Goal: Check status: Check status

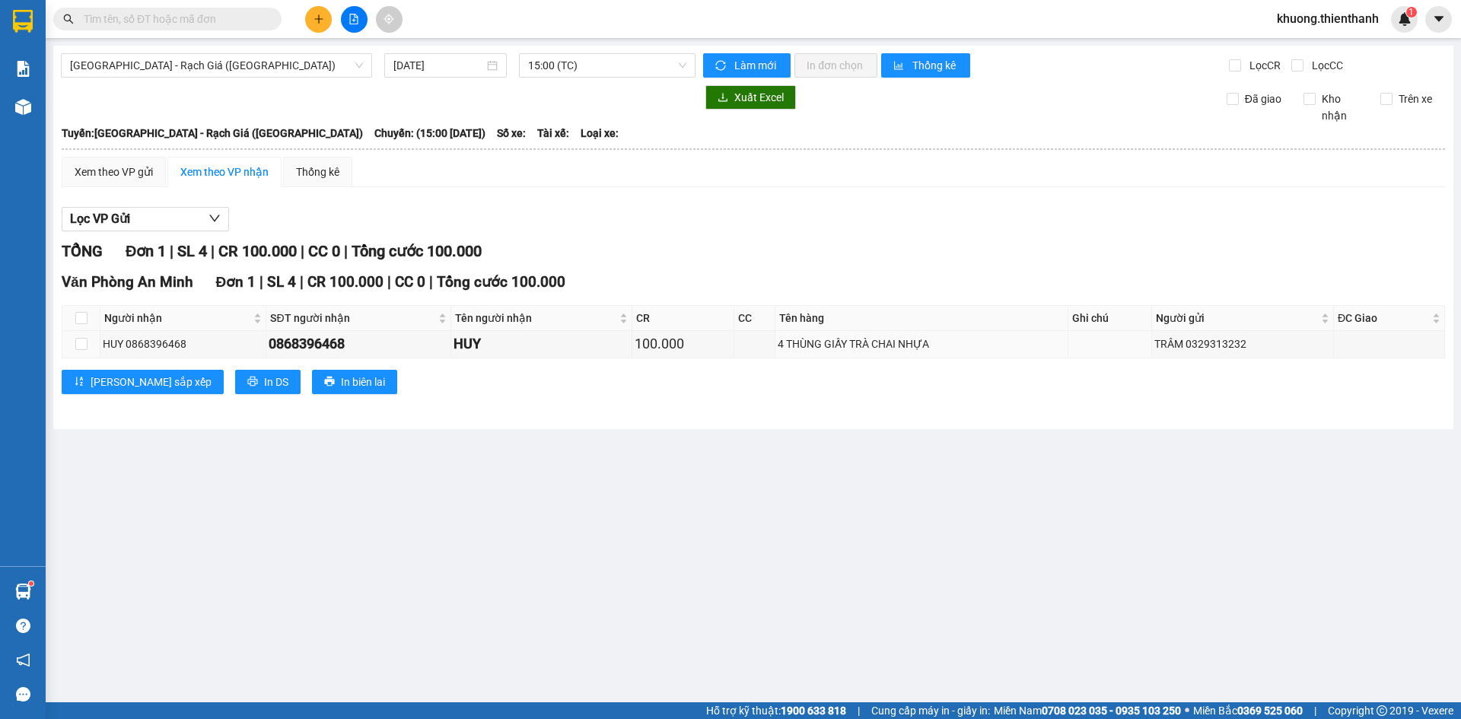
click at [758, 254] on div "TỔNG Đơn 1 | SL 4 | CR 100.000 | CC 0 | Tổng cước 100.000" at bounding box center [753, 252] width 1383 height 24
click at [626, 50] on div "[GEOGRAPHIC_DATA] - Rạch Giá ([GEOGRAPHIC_DATA]) [DATE] 15:00 (TC) Làm mới In đ…" at bounding box center [753, 237] width 1400 height 383
click at [599, 84] on div "[GEOGRAPHIC_DATA] - Rạch Giá ([GEOGRAPHIC_DATA]) [DATE] 15:00 (TC) Làm mới In đ…" at bounding box center [753, 237] width 1400 height 383
click at [587, 68] on span "15:00 (TC)" at bounding box center [607, 65] width 158 height 23
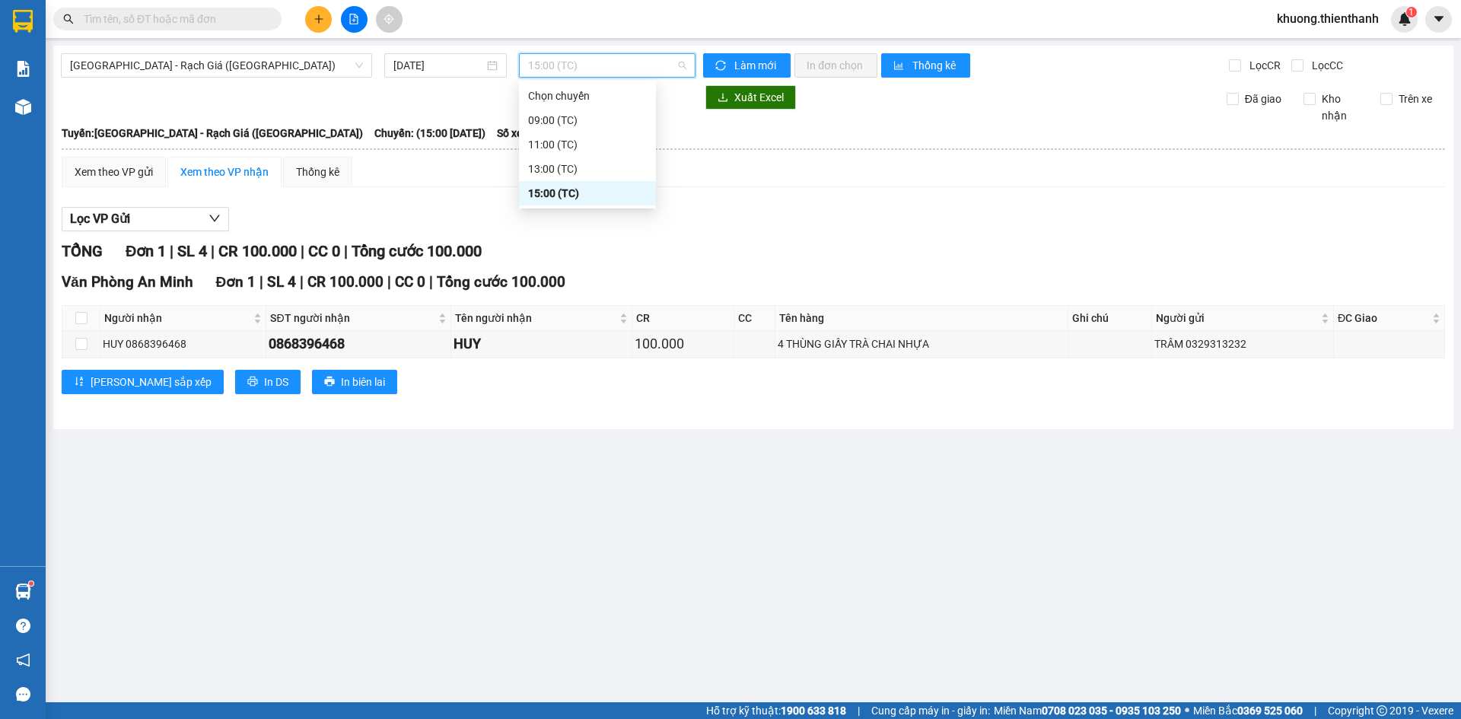
click at [739, 231] on div at bounding box center [753, 231] width 1383 height 1
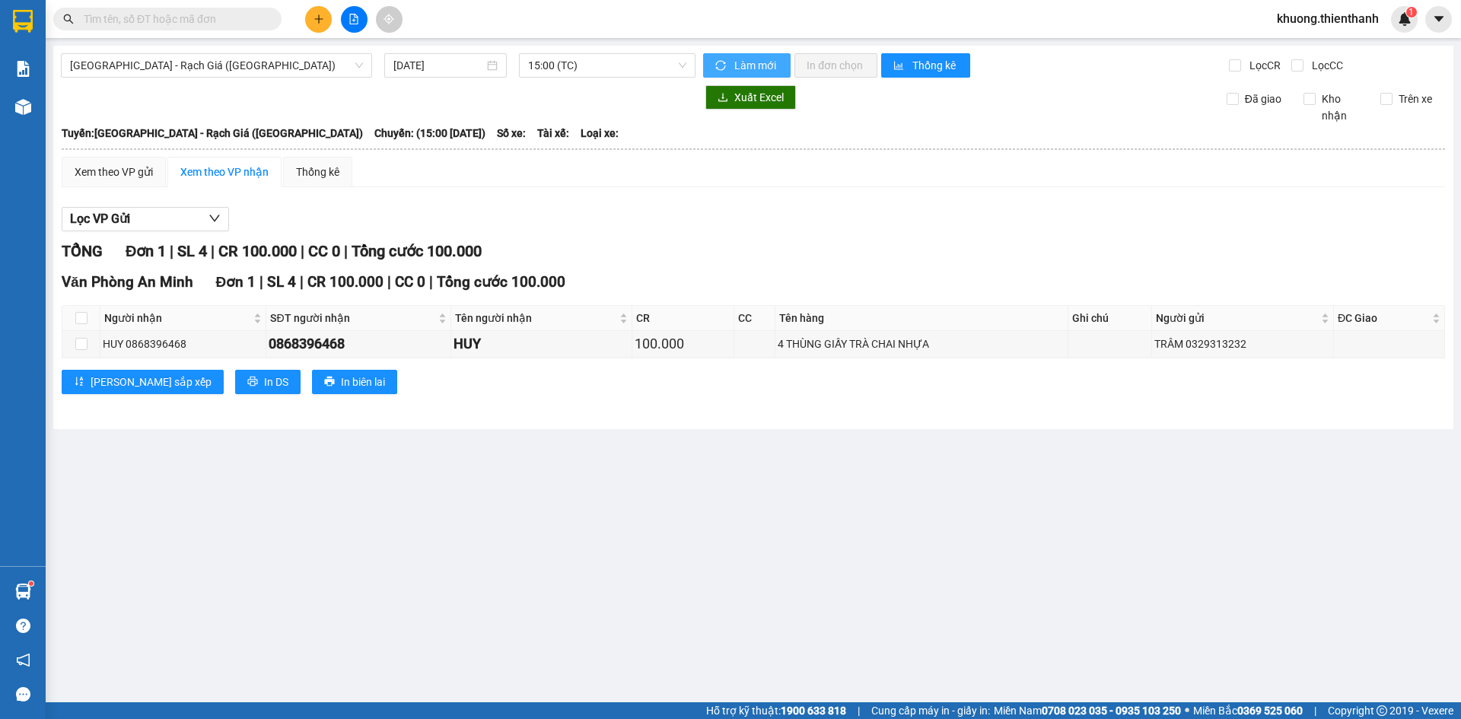
click at [749, 56] on button "Làm mới" at bounding box center [746, 65] width 87 height 24
click at [578, 60] on span "15:00 (TC)" at bounding box center [607, 65] width 158 height 23
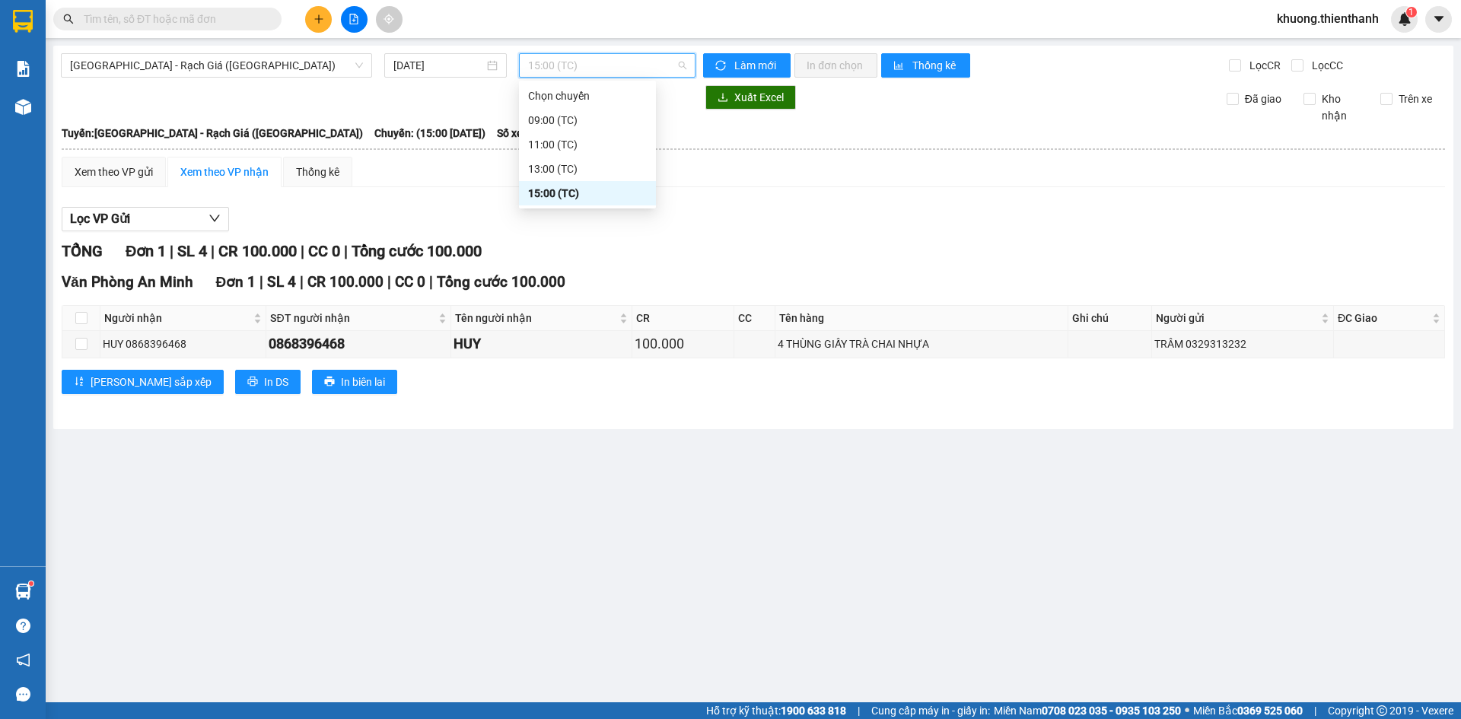
click at [718, 231] on div "Lọc VP Gửi" at bounding box center [753, 219] width 1383 height 25
click at [572, 65] on span "15:00 (TC)" at bounding box center [607, 65] width 158 height 23
click at [580, 176] on div "13:00 (TC)" at bounding box center [587, 169] width 119 height 17
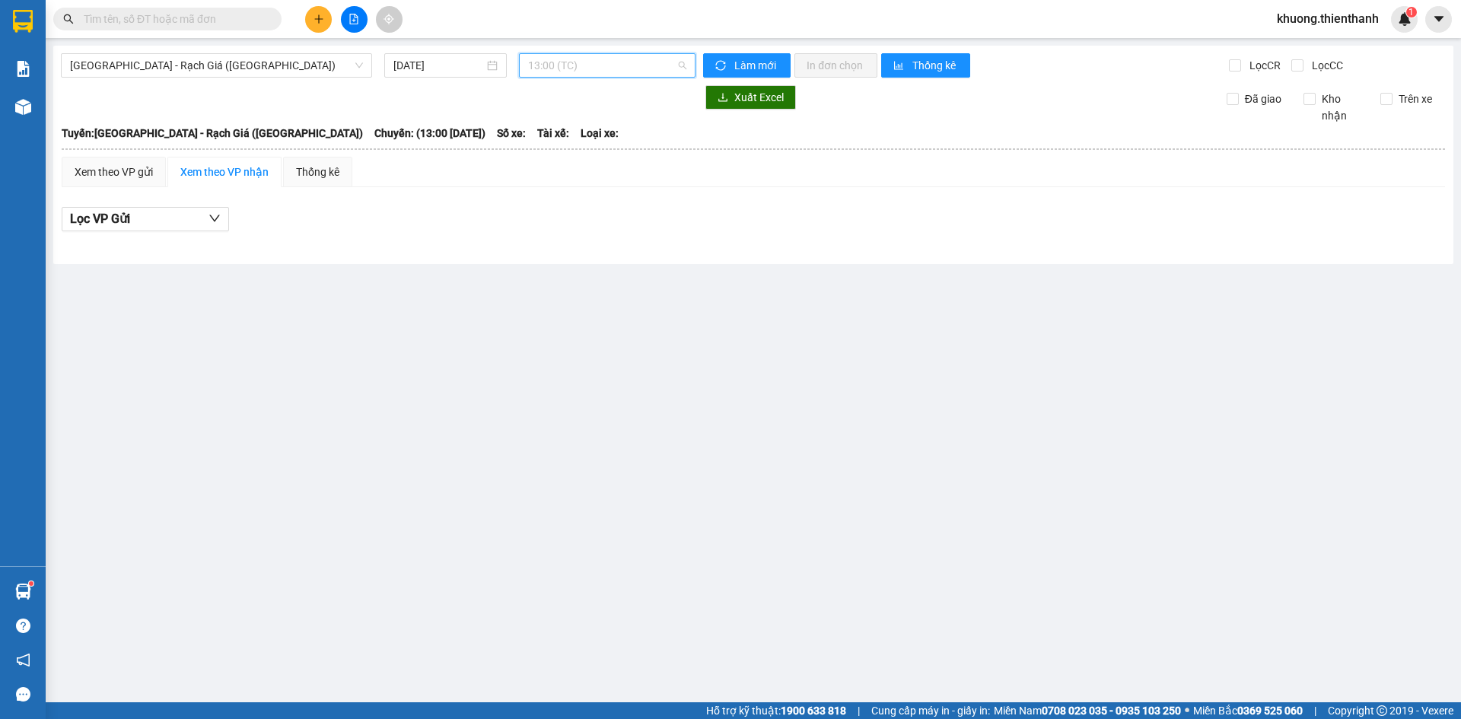
click at [561, 59] on span "13:00 (TC)" at bounding box center [607, 65] width 158 height 23
click at [590, 190] on div "15:00 (TC)" at bounding box center [587, 193] width 119 height 17
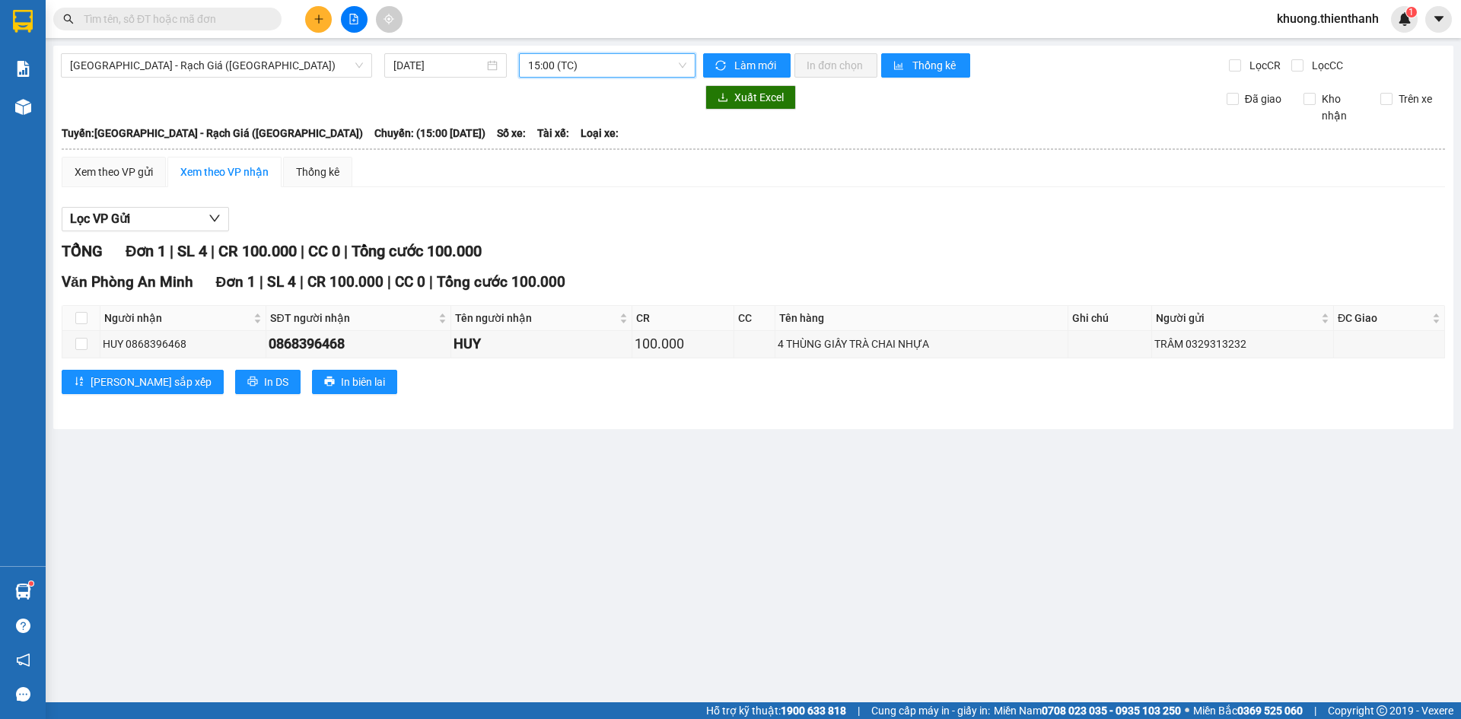
click at [893, 231] on div "Lọc VP Gửi" at bounding box center [753, 219] width 1383 height 25
